Goal: Information Seeking & Learning: Learn about a topic

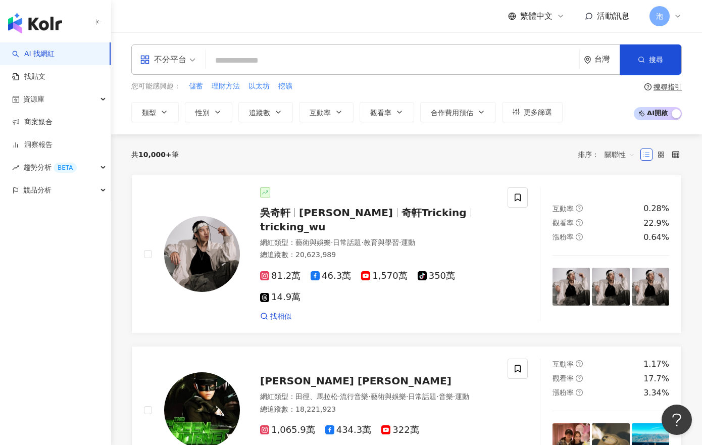
click at [311, 69] on input "search" at bounding box center [391, 60] width 365 height 19
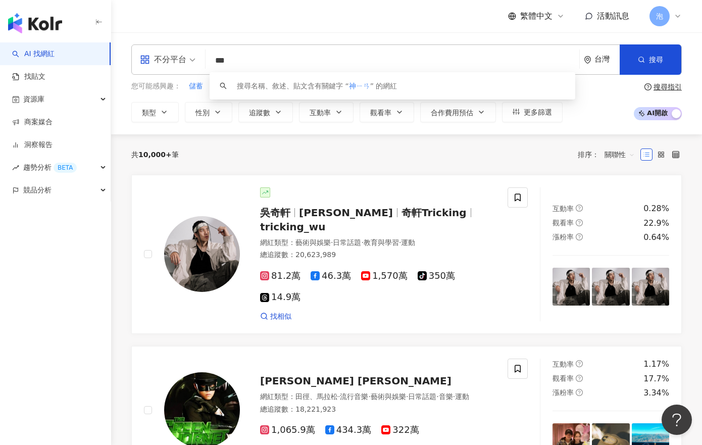
type input "**"
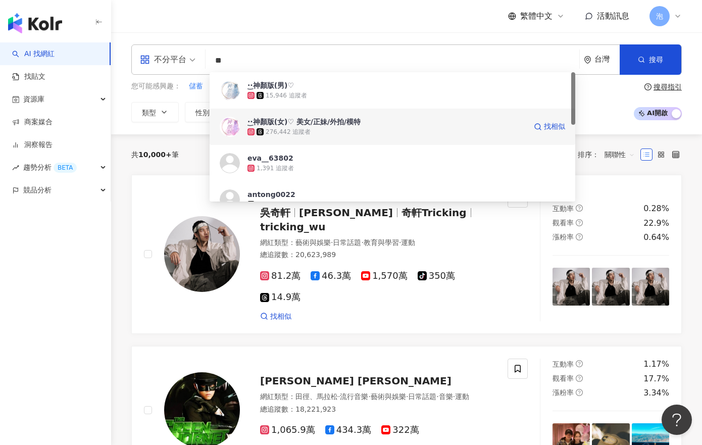
click at [337, 124] on div "·͜·神顏版(女)♡︎ 美女/正妹/外拍/模特" at bounding box center [303, 122] width 113 height 10
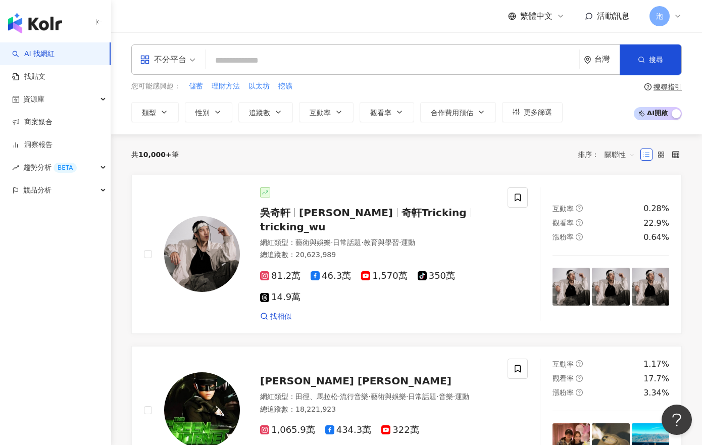
click at [333, 70] on span at bounding box center [391, 60] width 365 height 19
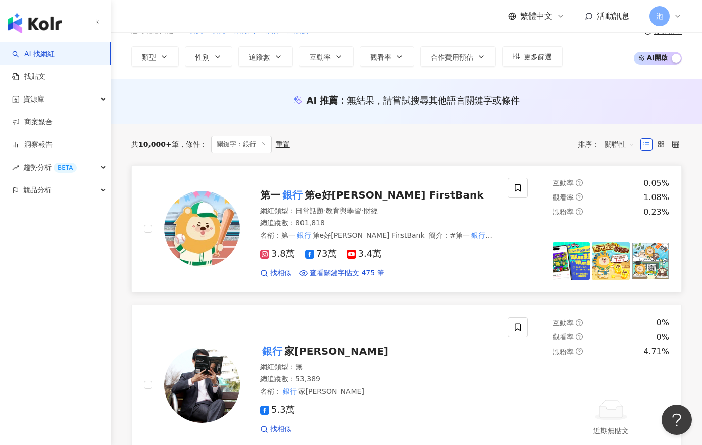
scroll to position [73, 0]
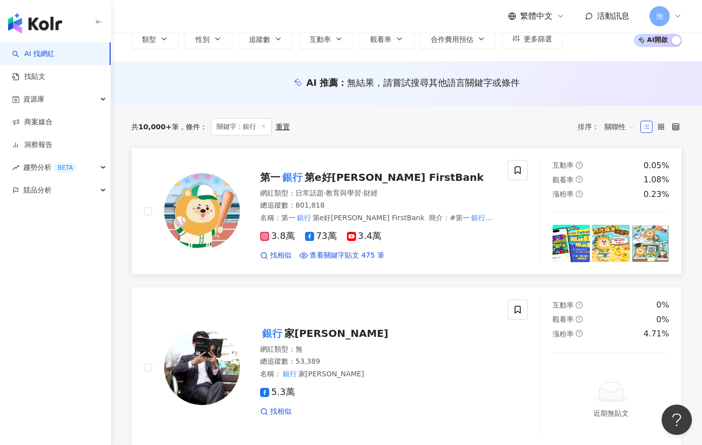
type input "**"
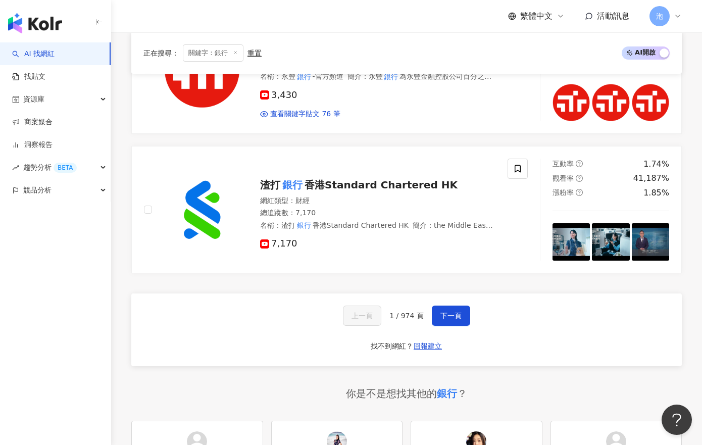
scroll to position [1503, 0]
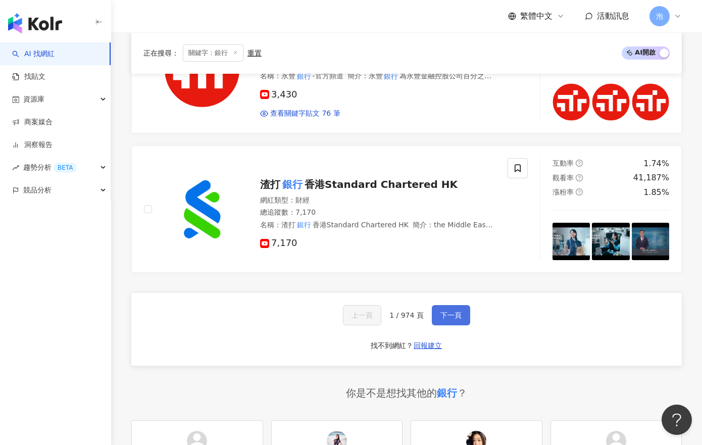
click at [446, 320] on button "下一頁" at bounding box center [450, 315] width 38 height 20
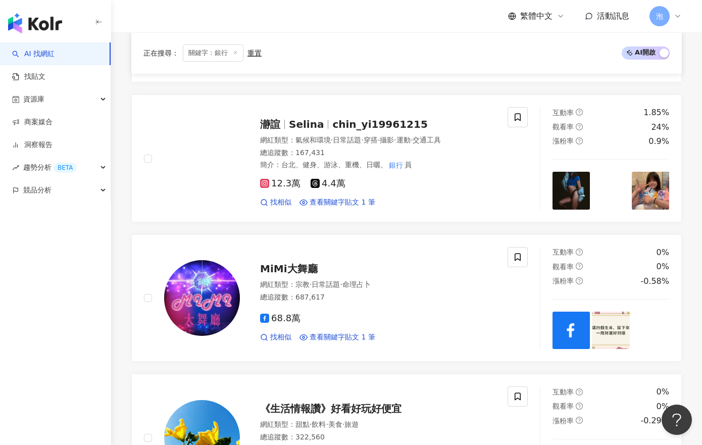
scroll to position [1757, 0]
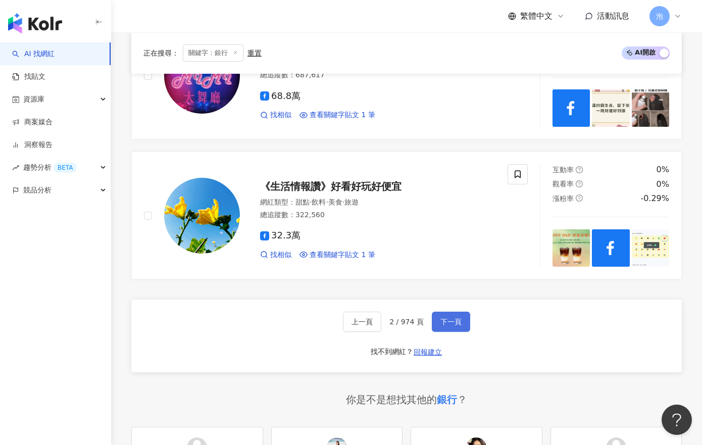
click at [447, 317] on span "下一頁" at bounding box center [450, 321] width 21 height 8
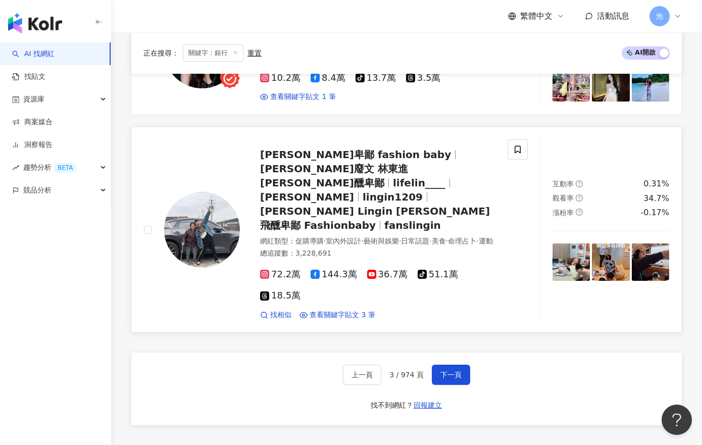
scroll to position [1633, 0]
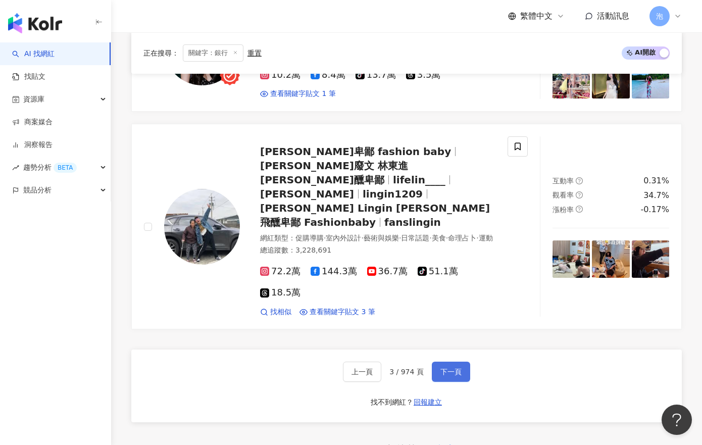
click at [451, 367] on span "下一頁" at bounding box center [450, 371] width 21 height 8
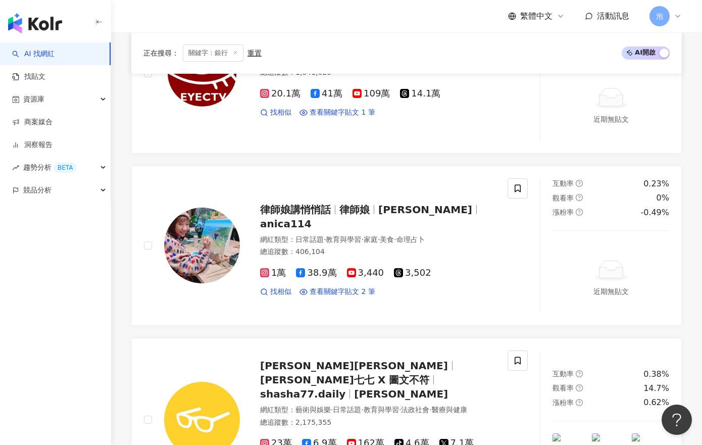
scroll to position [1680, 0]
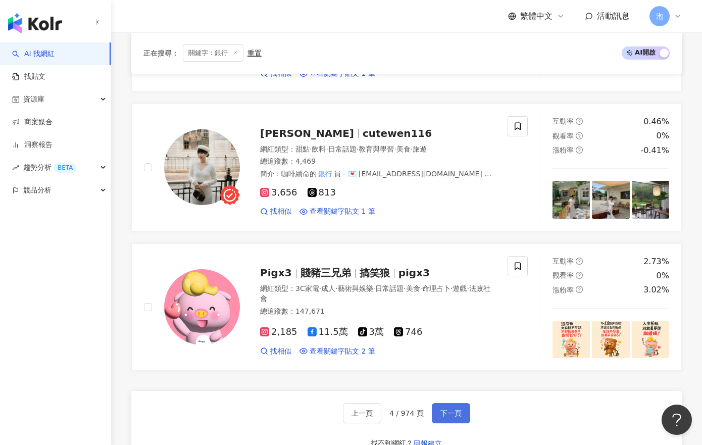
click at [453, 403] on button "下一頁" at bounding box center [450, 413] width 38 height 20
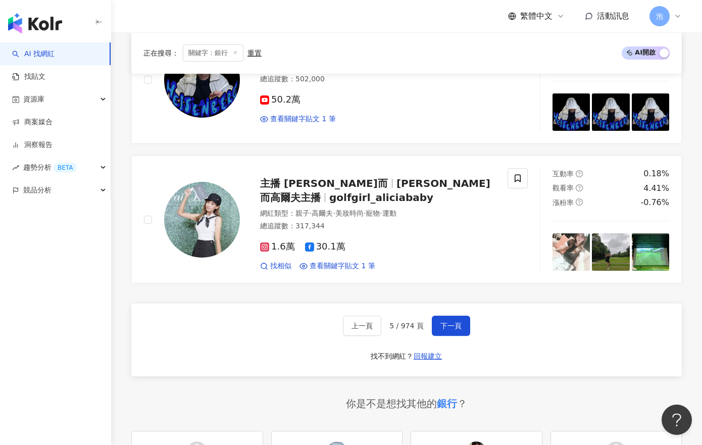
scroll to position [1692, 0]
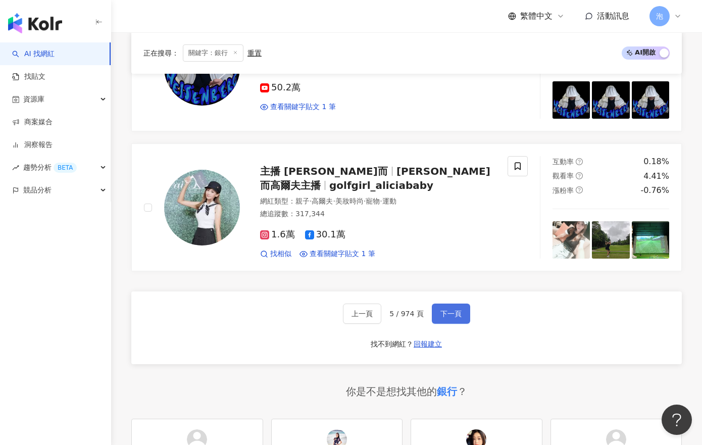
click at [440, 314] on span "下一頁" at bounding box center [450, 313] width 21 height 8
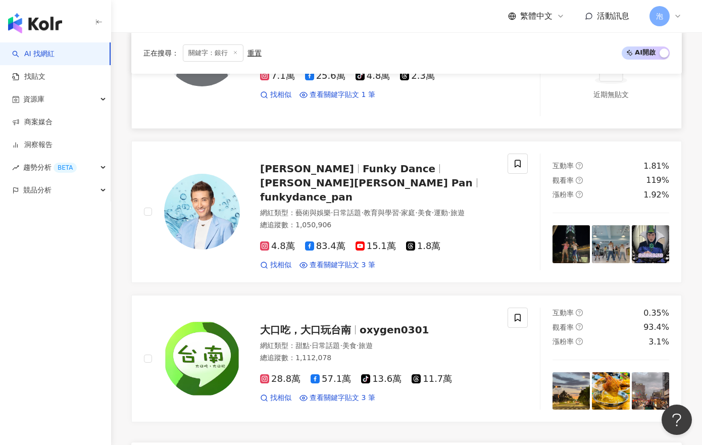
scroll to position [1583, 0]
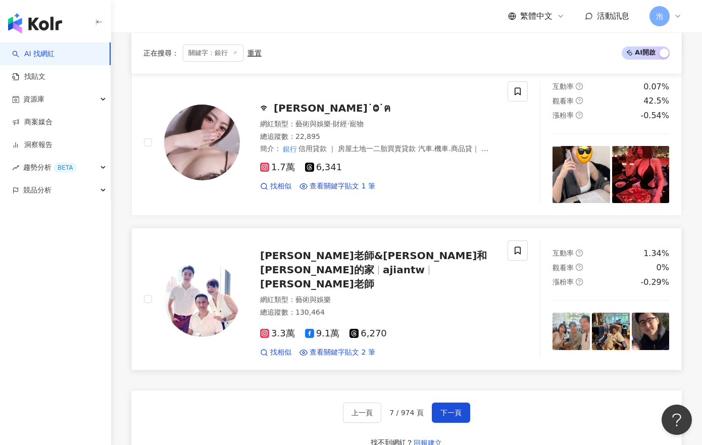
scroll to position [1703, 0]
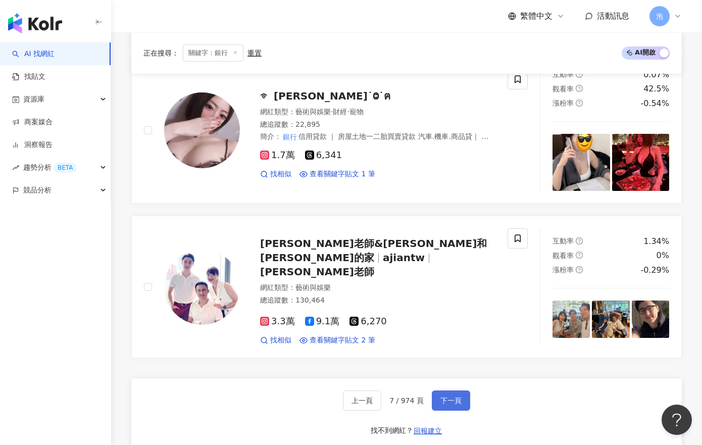
click at [452, 390] on button "下一頁" at bounding box center [450, 400] width 38 height 20
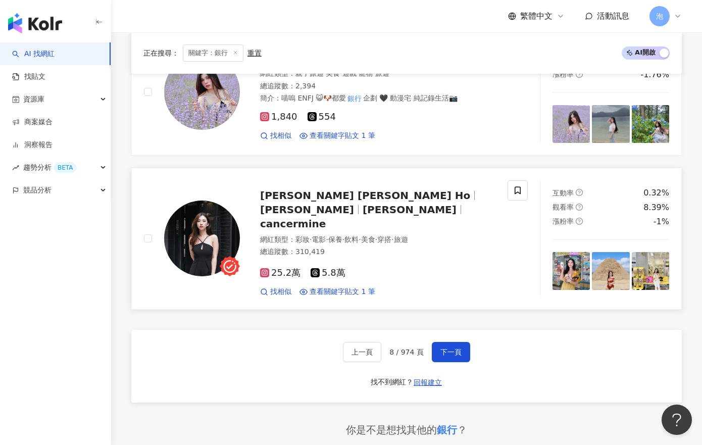
scroll to position [1591, 0]
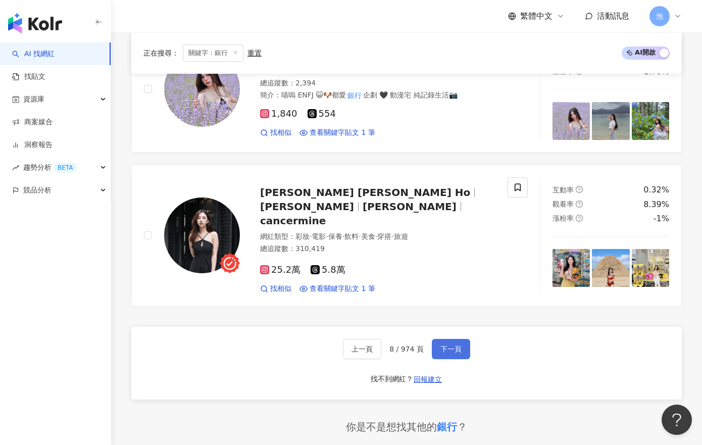
click at [454, 345] on span "下一頁" at bounding box center [450, 349] width 21 height 8
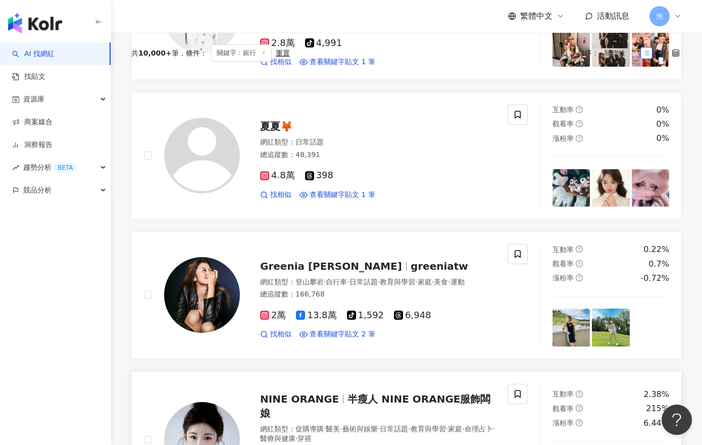
scroll to position [0, 0]
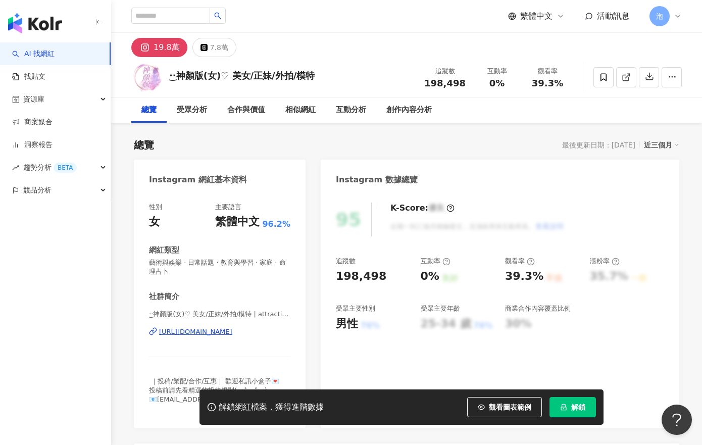
click at [572, 409] on span "解鎖" at bounding box center [578, 407] width 14 height 8
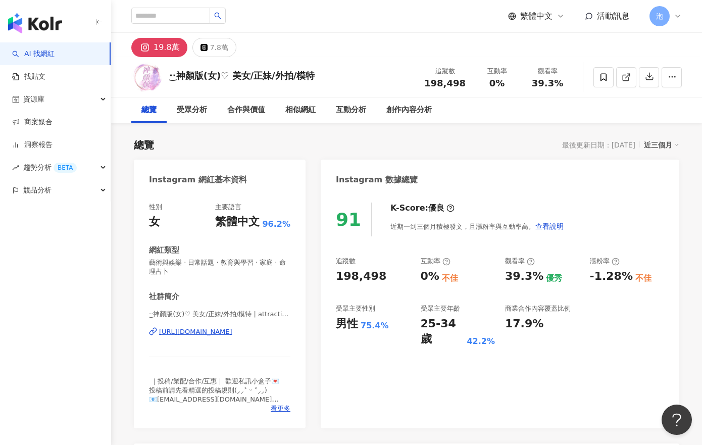
click at [660, 144] on div "近三個月" at bounding box center [660, 144] width 35 height 13
click at [666, 180] on link "近六個月" at bounding box center [666, 185] width 28 height 11
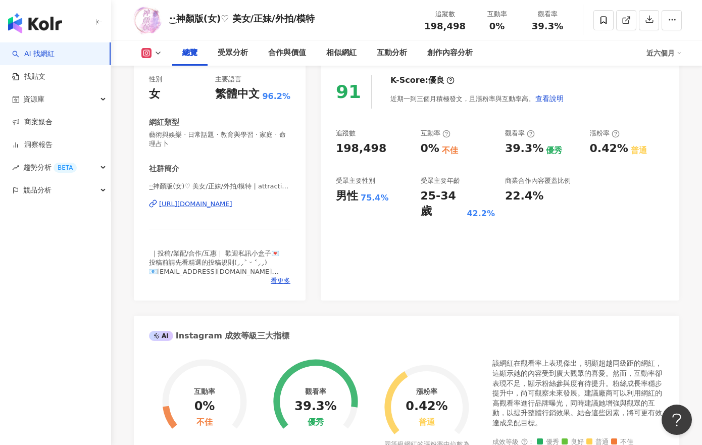
scroll to position [130, 0]
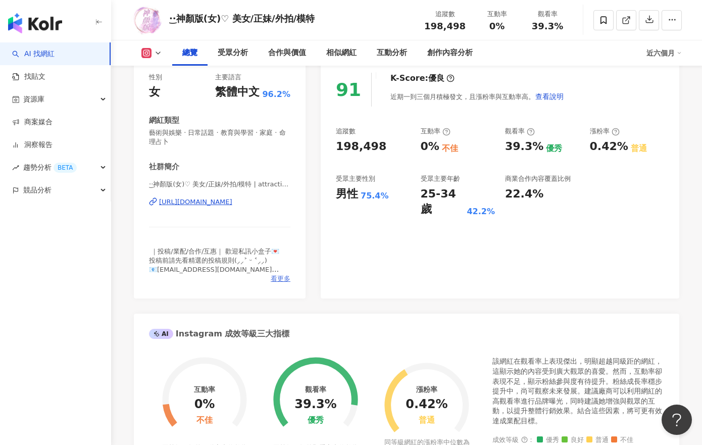
click at [279, 276] on span "看更多" at bounding box center [281, 278] width 20 height 9
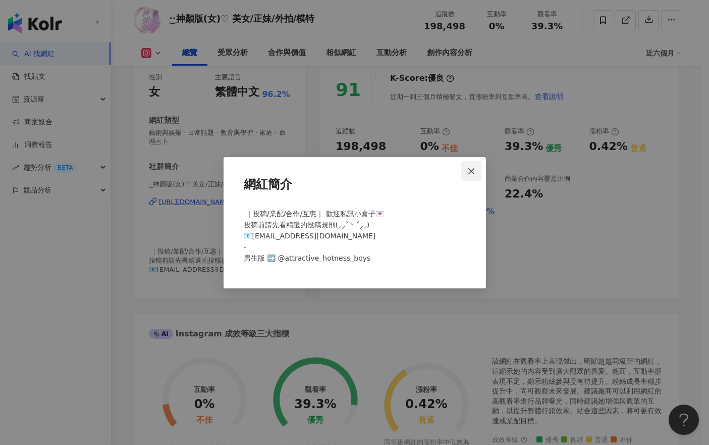
click at [475, 174] on icon "close" at bounding box center [471, 171] width 8 height 8
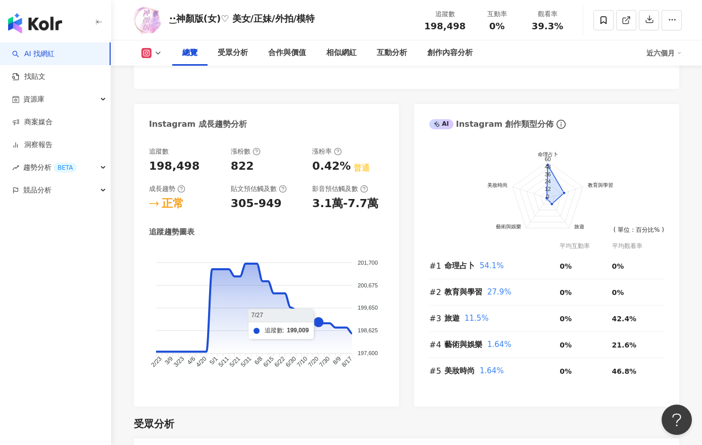
scroll to position [536, 0]
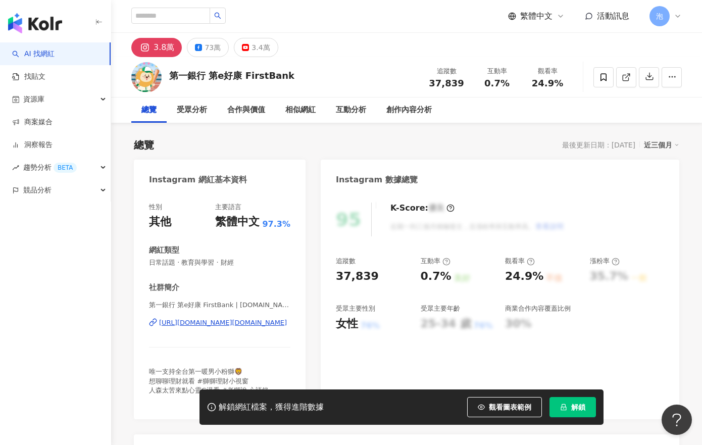
click at [576, 405] on span "解鎖" at bounding box center [578, 407] width 14 height 8
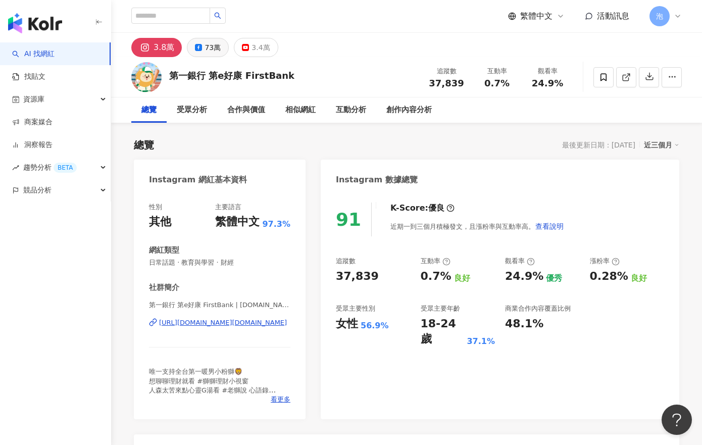
click at [204, 51] on div "73萬" at bounding box center [212, 47] width 16 height 14
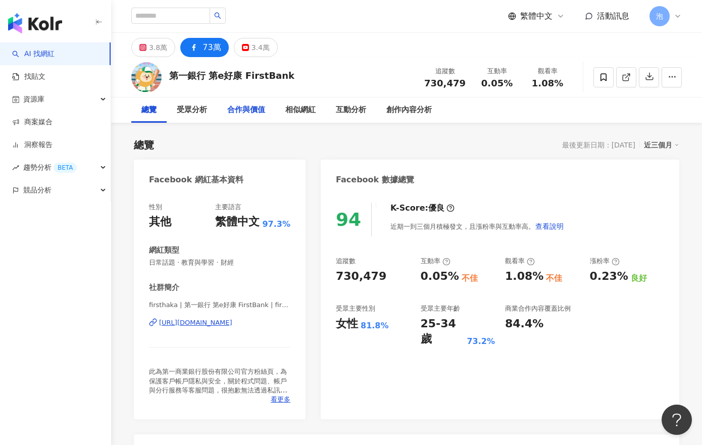
click at [274, 109] on div "合作與價值" at bounding box center [246, 109] width 58 height 25
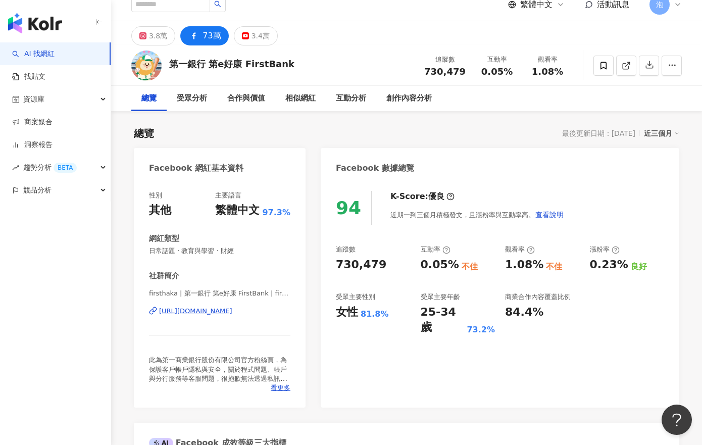
scroll to position [22, 0]
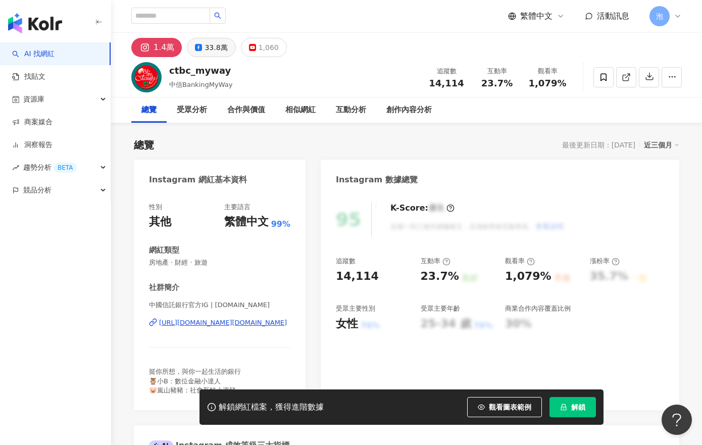
click at [209, 45] on div "33.8萬" at bounding box center [215, 47] width 23 height 14
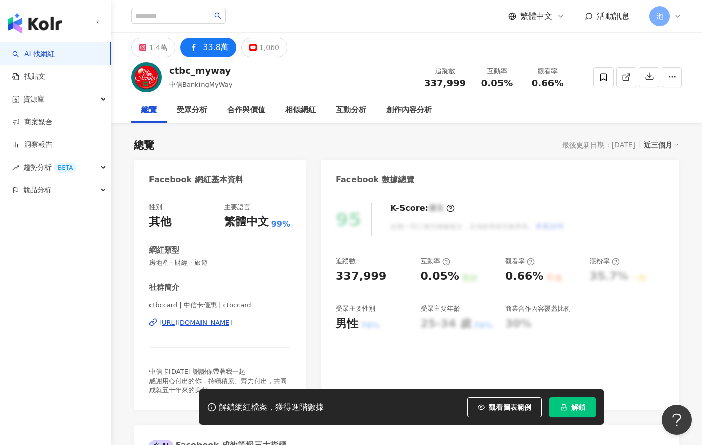
click at [579, 406] on span "解鎖" at bounding box center [578, 407] width 14 height 8
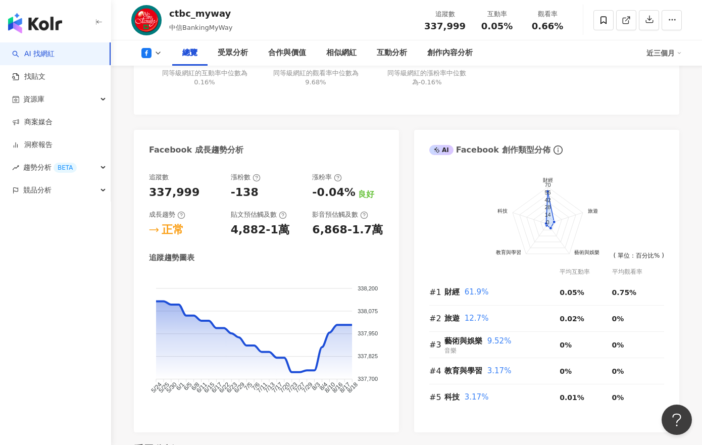
scroll to position [495, 0]
